Goal: Contribute content: Add original content to the website for others to see

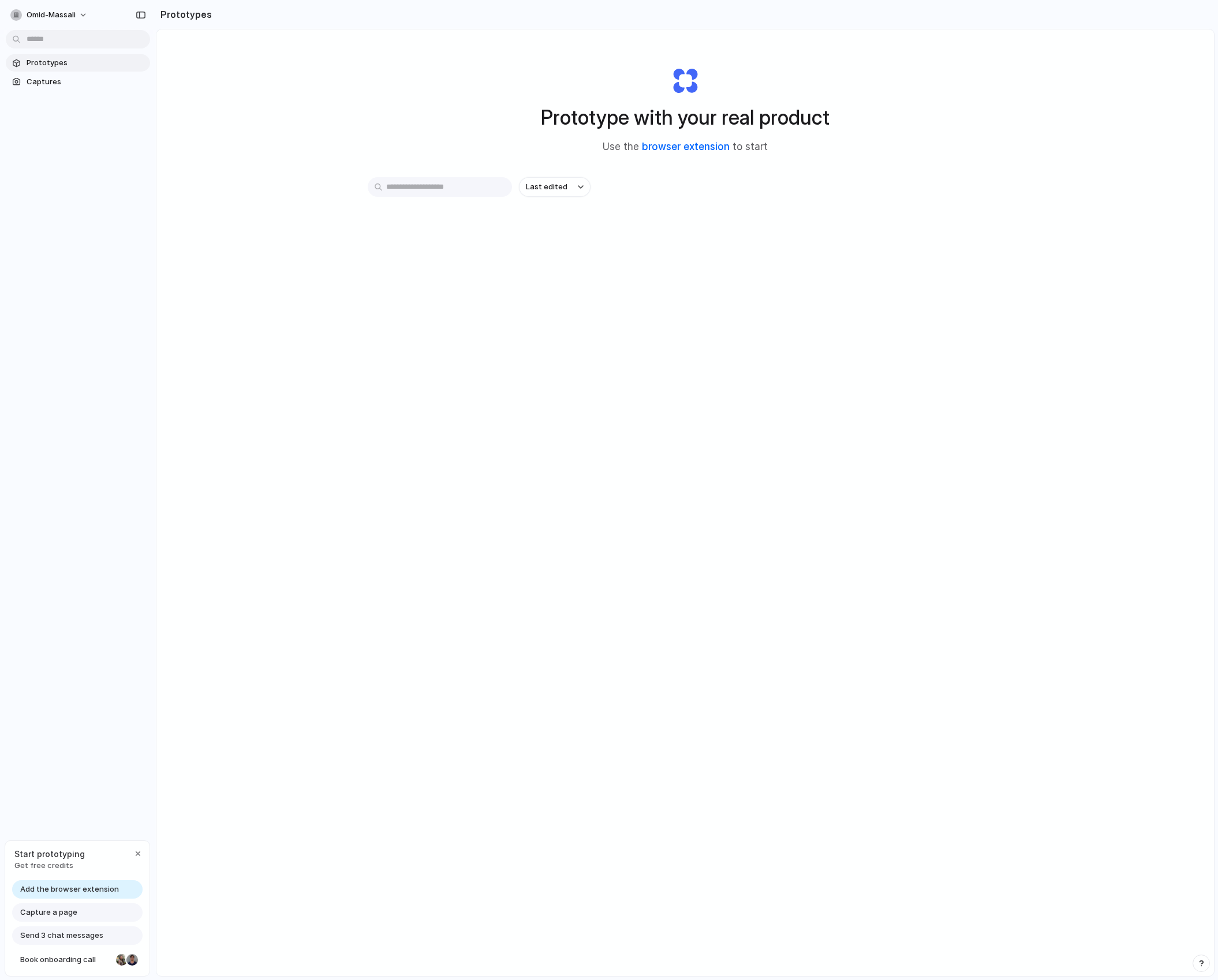
click at [696, 146] on link "browser extension" at bounding box center [685, 146] width 87 height 12
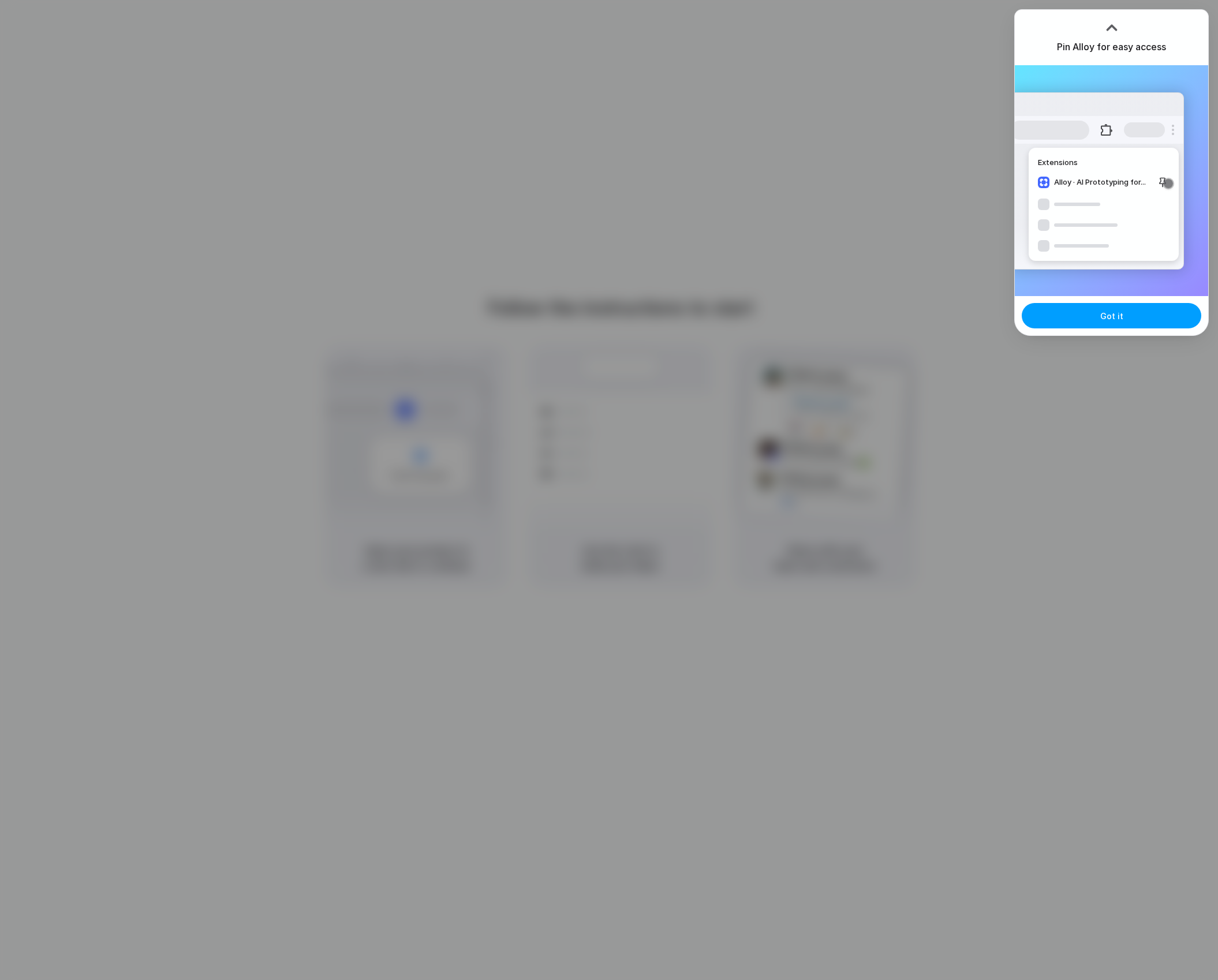
click at [1112, 324] on button "Got it" at bounding box center [1111, 315] width 180 height 26
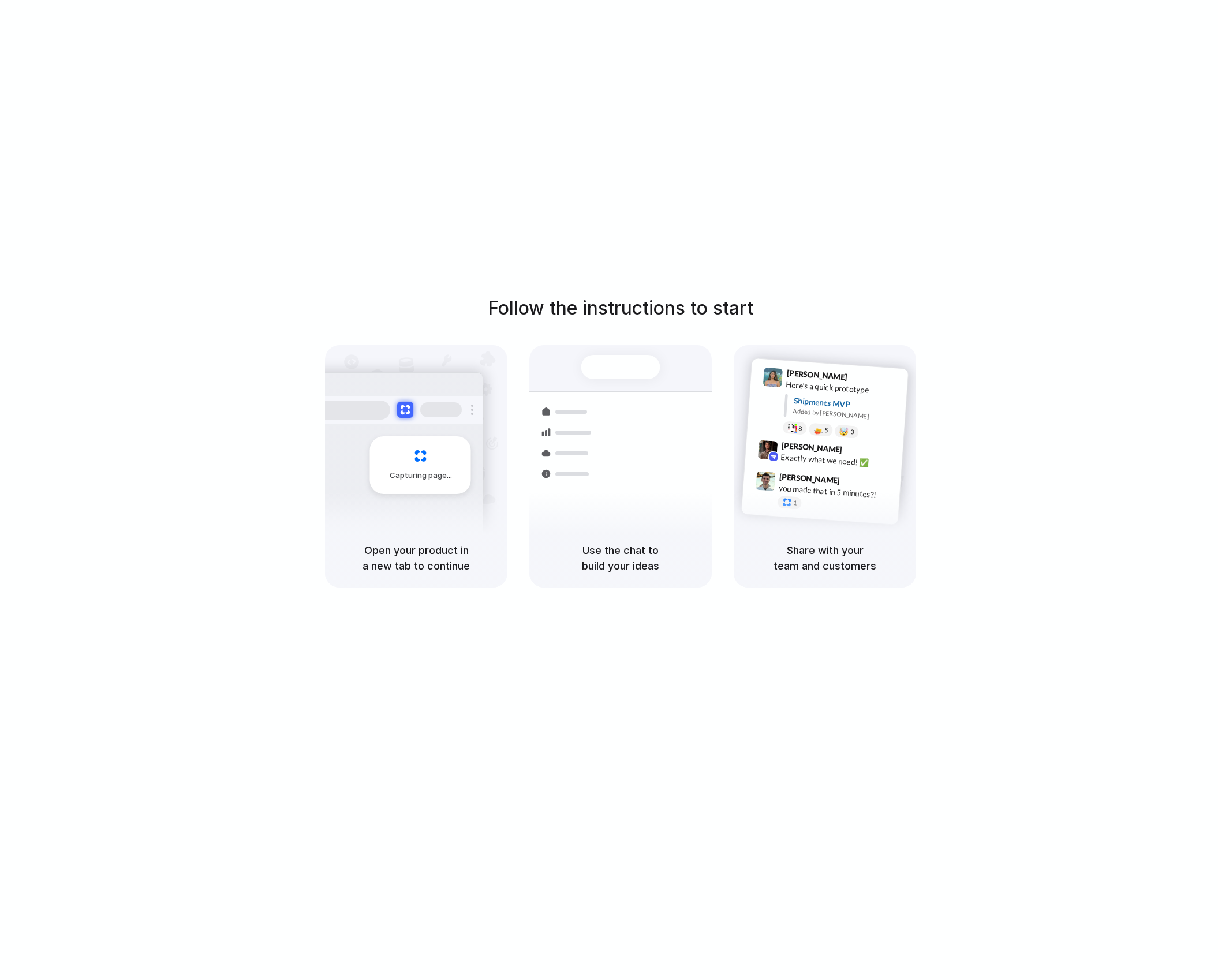
click at [832, 211] on div "Follow the instructions to start Capturing page Open your product in a new tab …" at bounding box center [620, 501] width 1241 height 1003
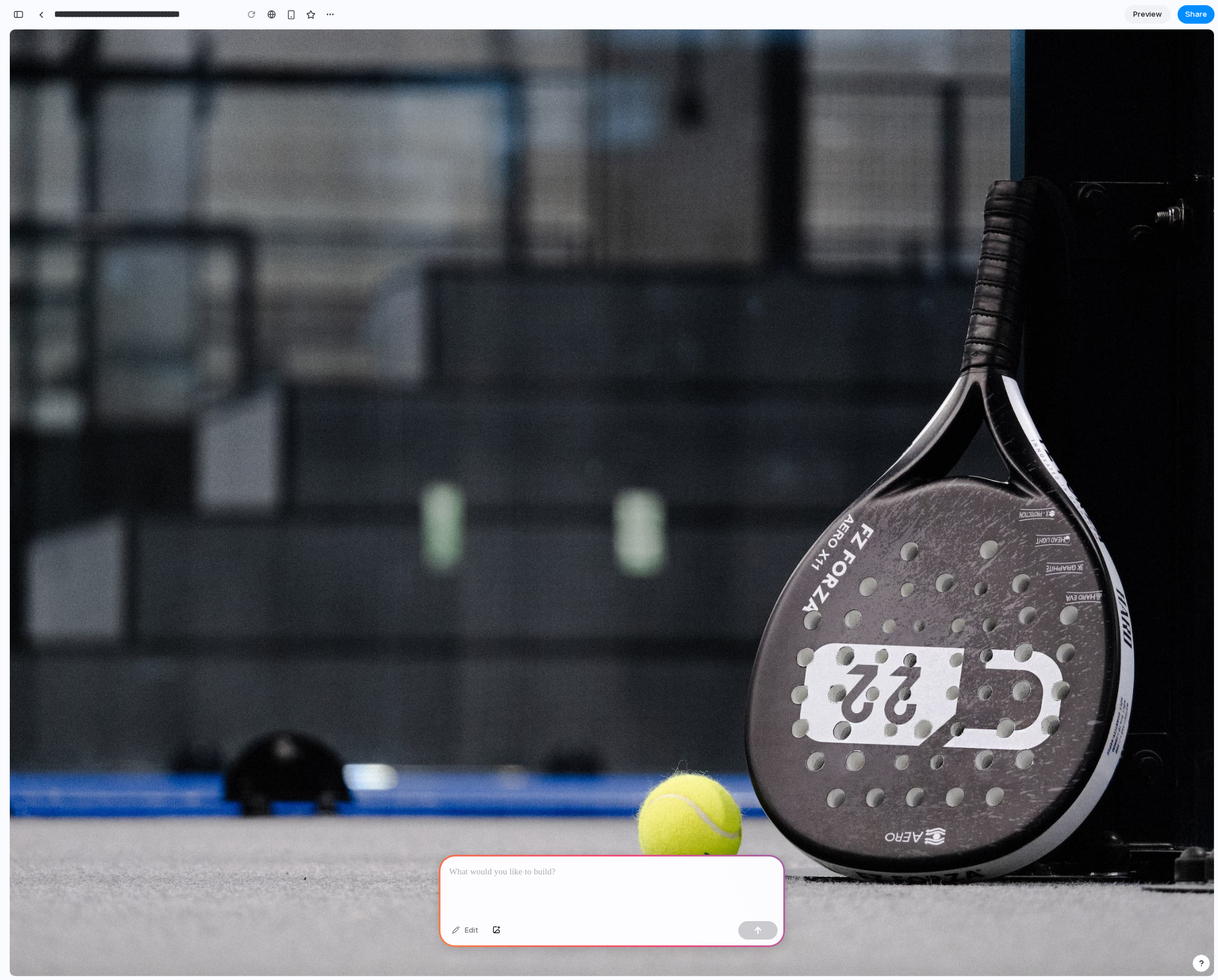
click at [519, 865] on p at bounding box center [611, 872] width 325 height 14
click at [765, 931] on button "button" at bounding box center [758, 930] width 39 height 19
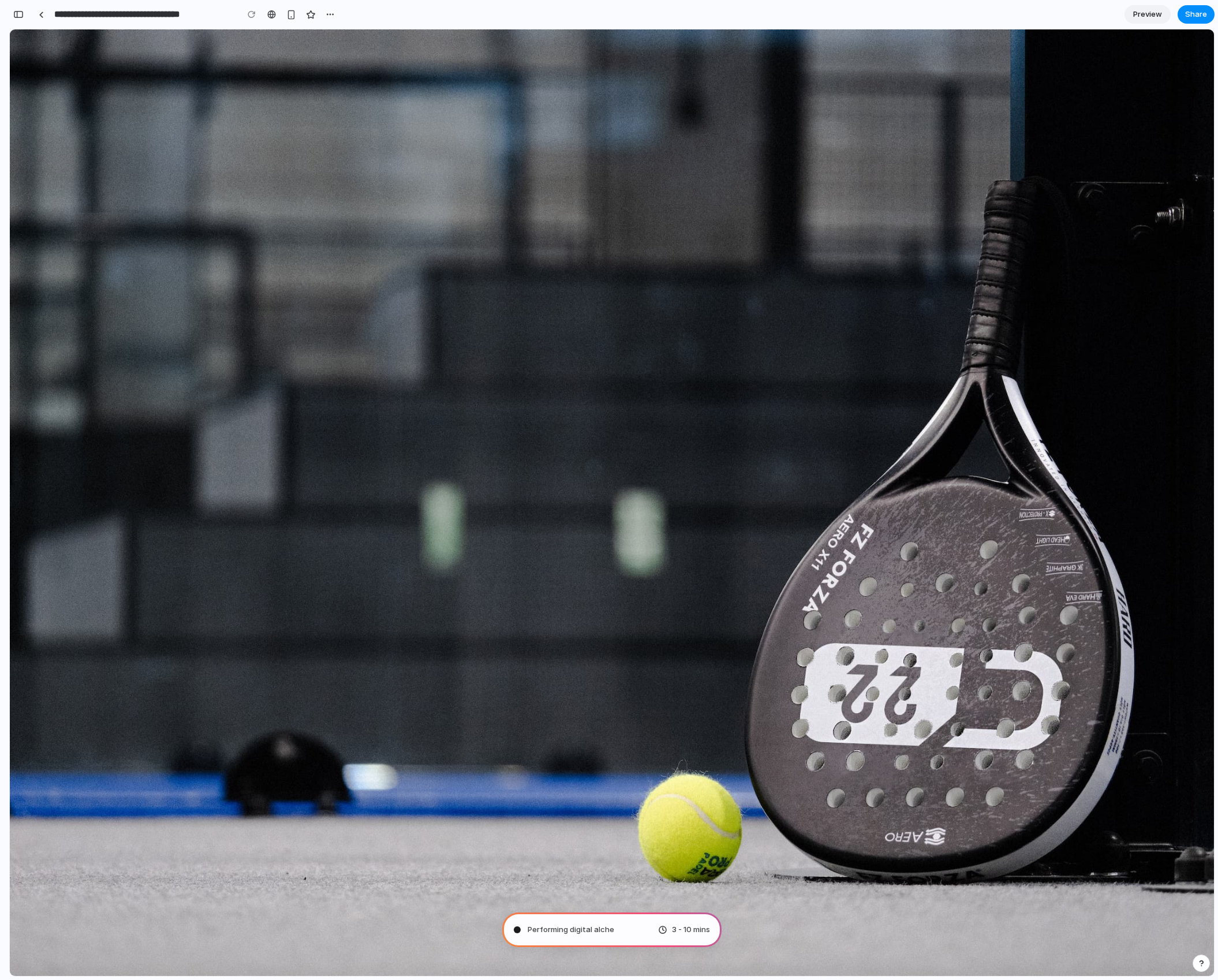
type input "**********"
